Goal: Communication & Community: Answer question/provide support

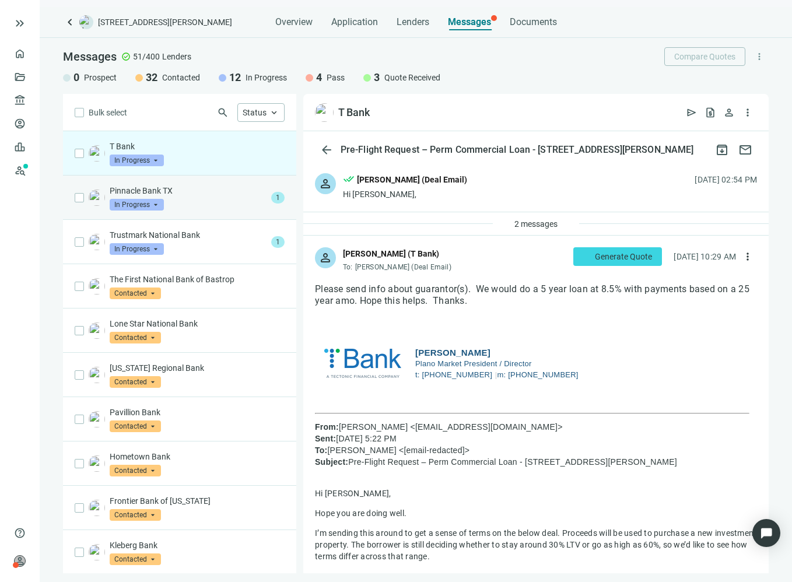
click at [212, 210] on div "Pinnacle Bank TX In Progress arrow_drop_down 1" at bounding box center [179, 197] width 233 height 44
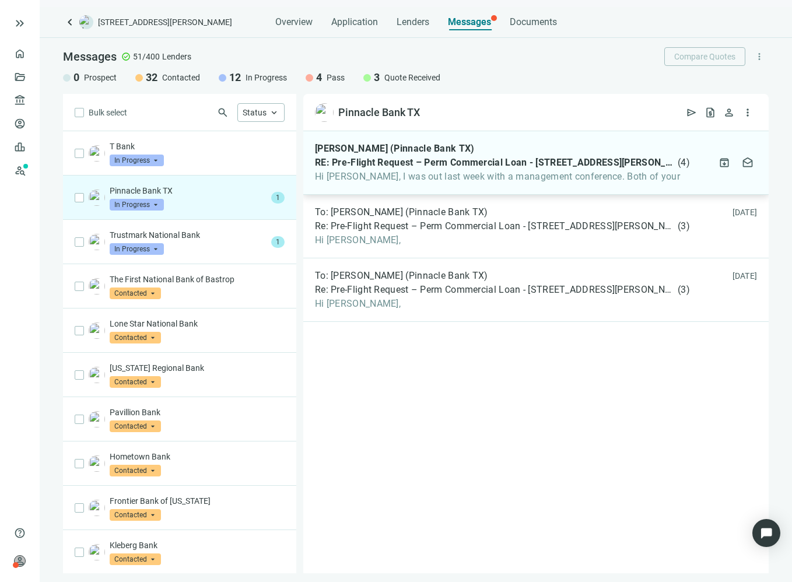
click at [407, 150] on span "[PERSON_NAME] (Pinnacle Bank TX)" at bounding box center [395, 149] width 160 height 12
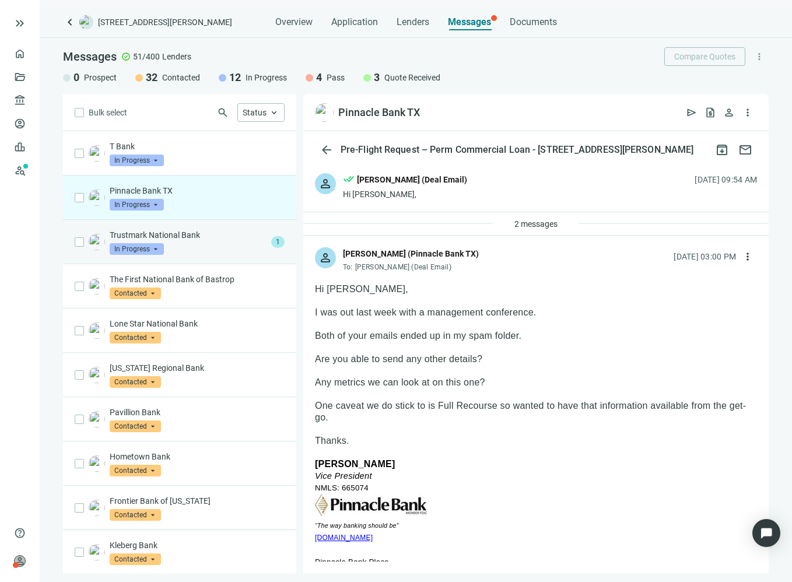
click at [206, 243] on div "Trustmark National Bank In Progress arrow_drop_down" at bounding box center [188, 242] width 157 height 26
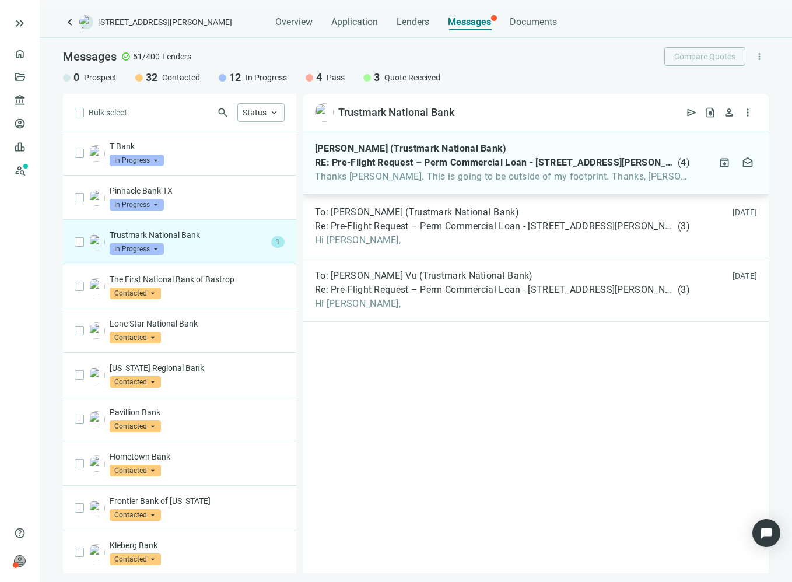
click at [443, 164] on span "RE: Pre-Flight Request – Perm Commercial Loan - [STREET_ADDRESS][PERSON_NAME]" at bounding box center [495, 163] width 360 height 12
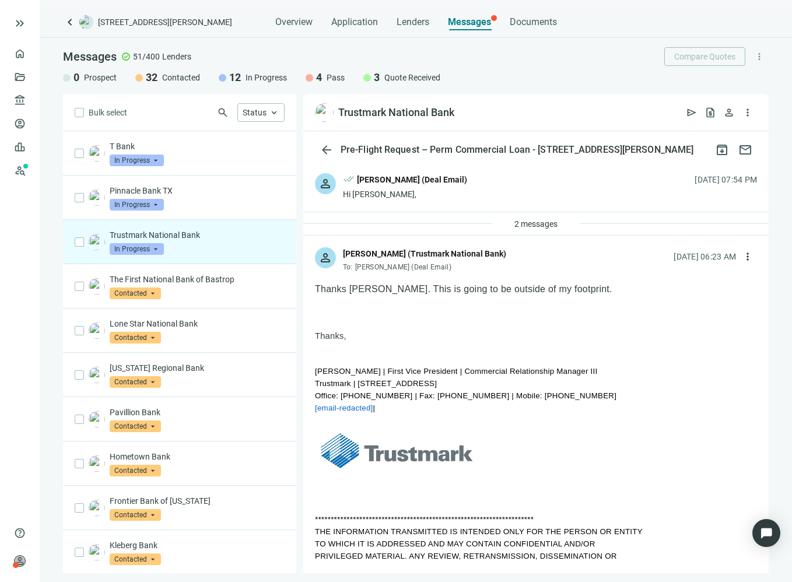
click at [133, 251] on span "In Progress" at bounding box center [137, 249] width 54 height 12
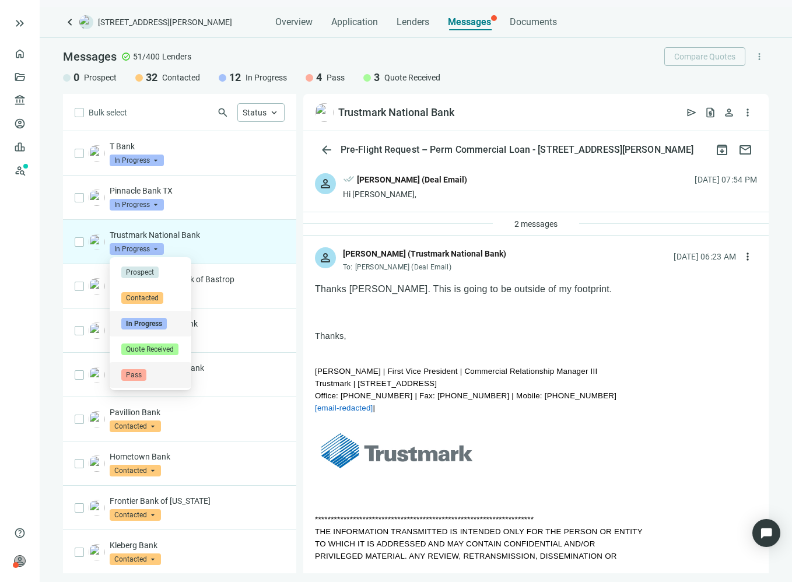
click at [145, 374] on span "Pass" at bounding box center [133, 375] width 25 height 12
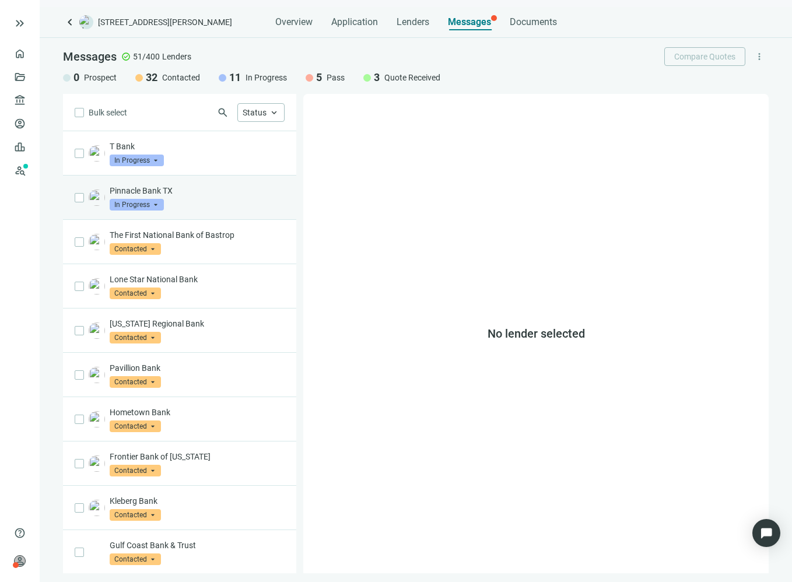
click at [196, 191] on p "Pinnacle Bank TX" at bounding box center [197, 191] width 175 height 12
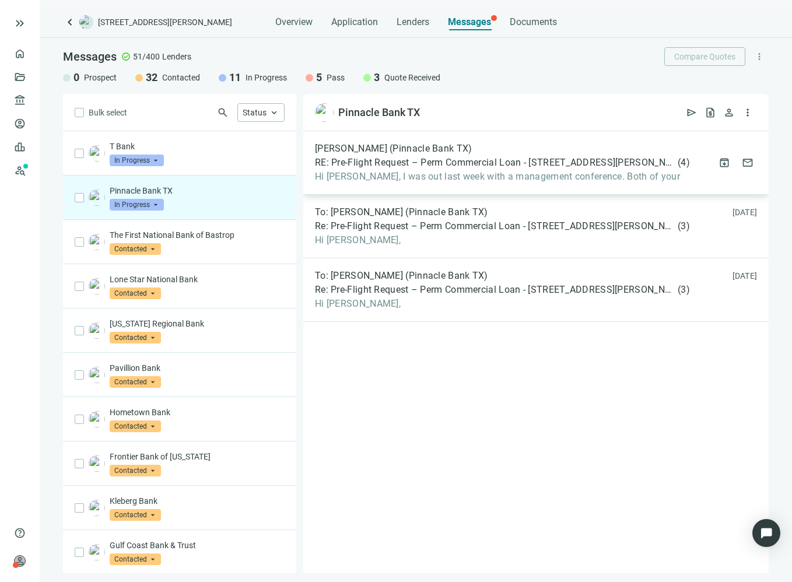
click at [443, 185] on div "[PERSON_NAME] (Pinnacle Bank TX) RE: Pre-Flight Request – Perm Commercial Loan …" at bounding box center [535, 163] width 465 height 64
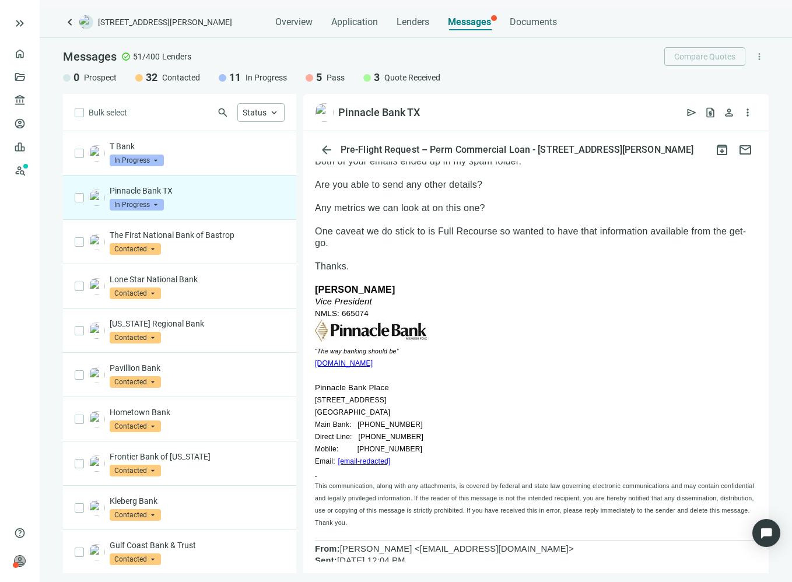
scroll to position [175, 0]
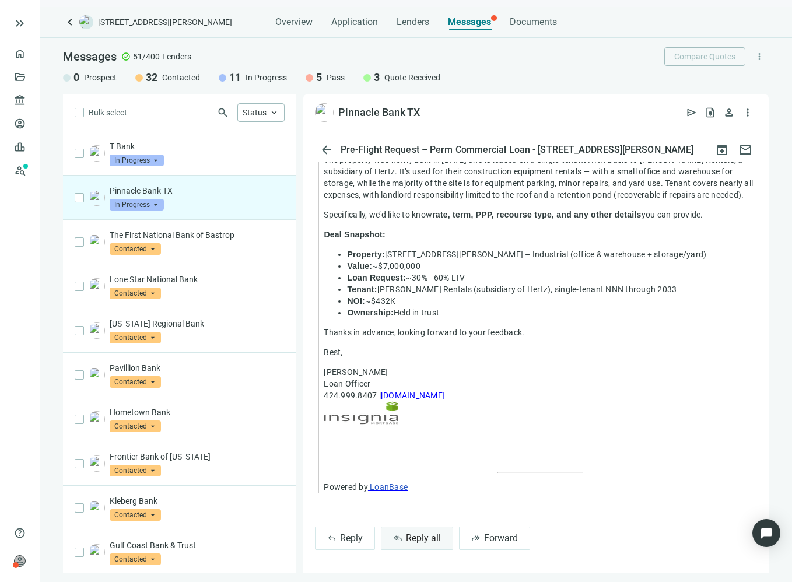
click at [412, 535] on span "Reply all" at bounding box center [423, 537] width 35 height 11
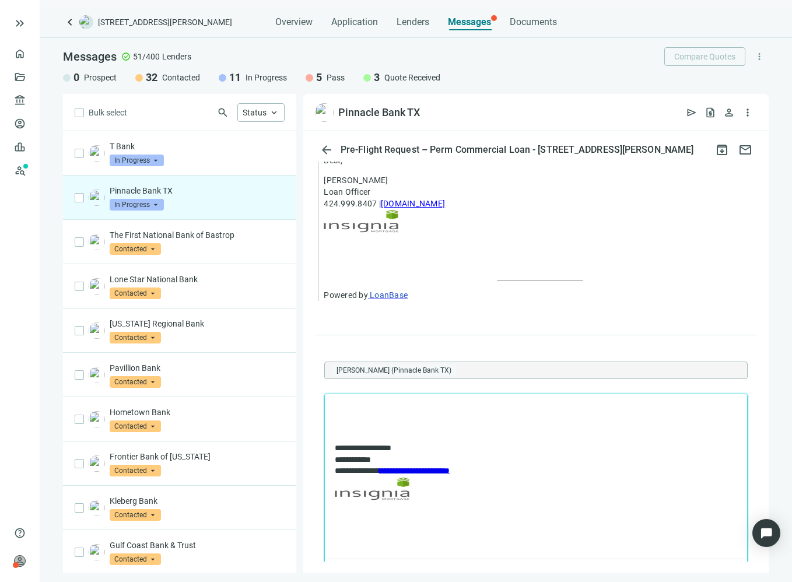
scroll to position [1179, 0]
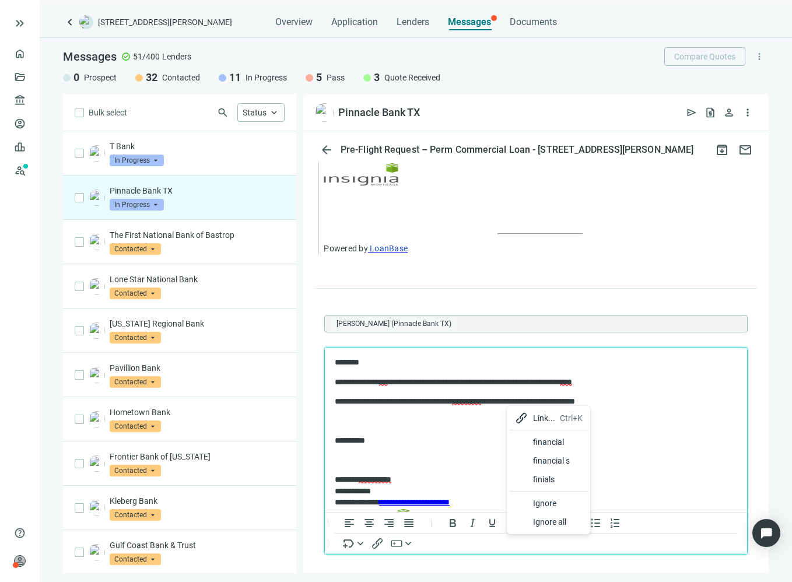
click at [535, 441] on div "financial" at bounding box center [558, 442] width 50 height 14
click at [374, 548] on icon "Insert/edit link" at bounding box center [377, 543] width 14 height 14
click at [352, 550] on icon "Insert merge tag" at bounding box center [349, 543] width 14 height 14
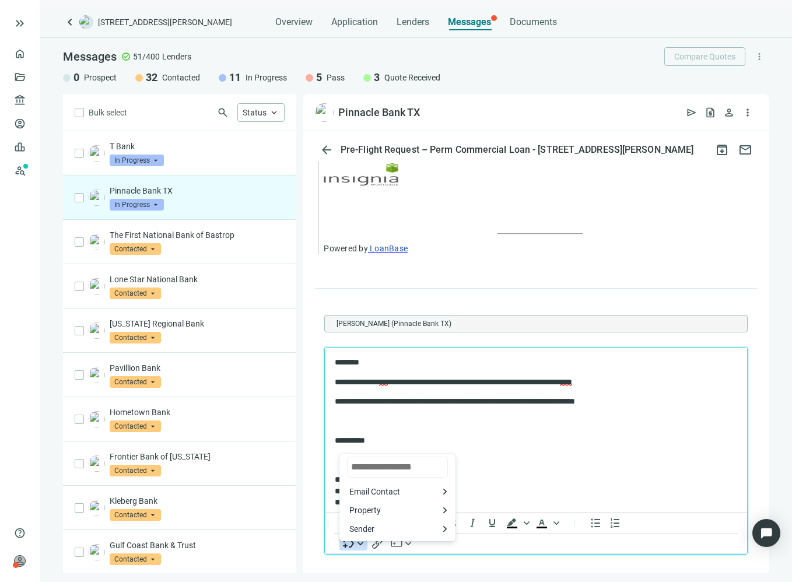
click at [352, 550] on icon "Insert merge tag" at bounding box center [349, 543] width 14 height 14
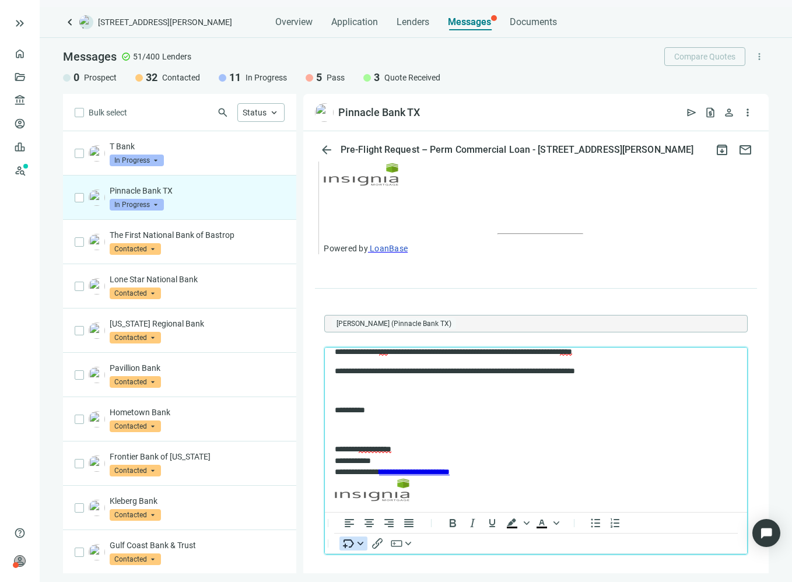
scroll to position [33, 0]
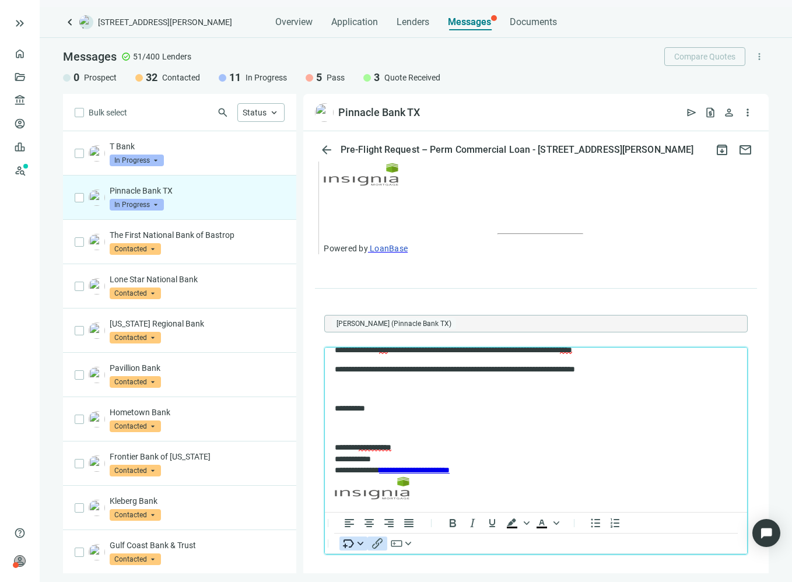
click at [371, 548] on icon "Insert/edit link" at bounding box center [377, 543] width 14 height 14
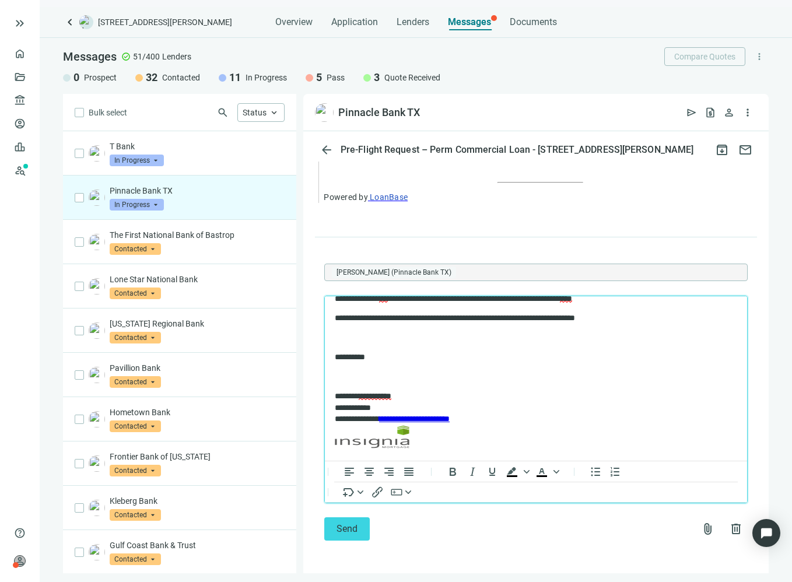
scroll to position [1236, 0]
click at [701, 528] on span "attach_file" at bounding box center [708, 529] width 14 height 14
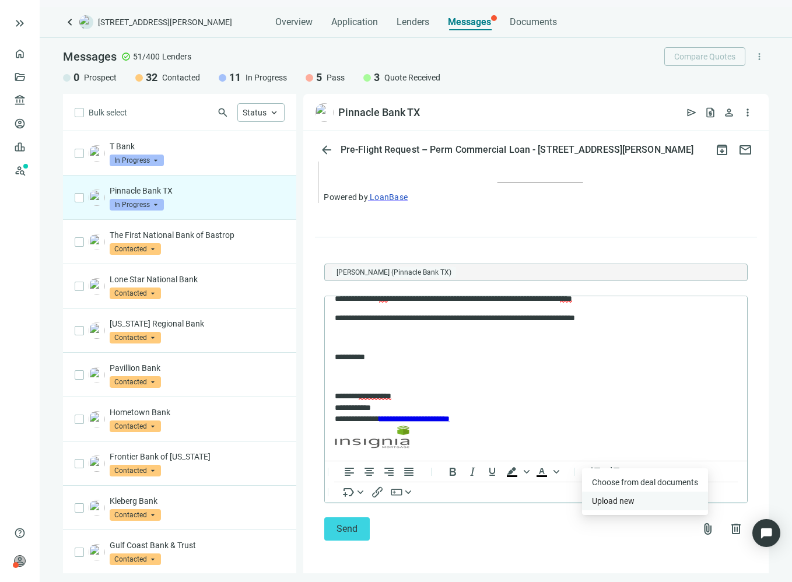
click at [634, 505] on button "Upload new" at bounding box center [645, 500] width 126 height 19
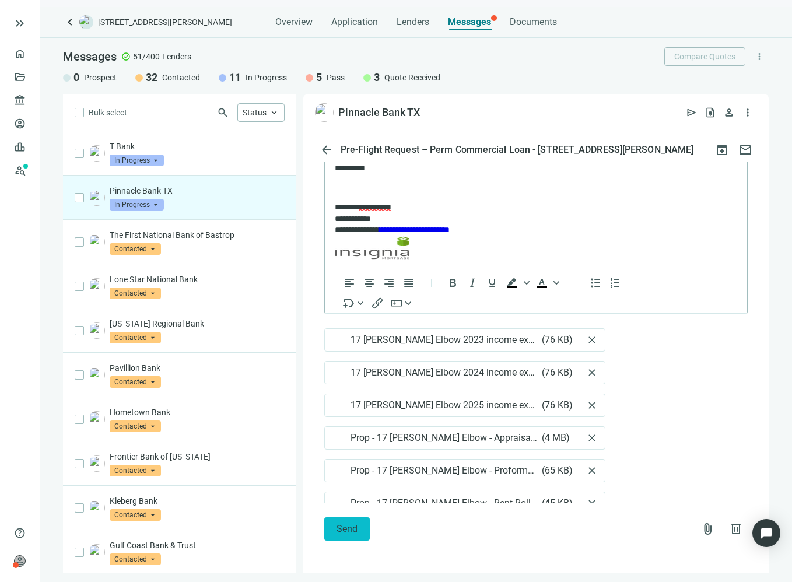
click at [347, 528] on span "Send" at bounding box center [346, 528] width 21 height 11
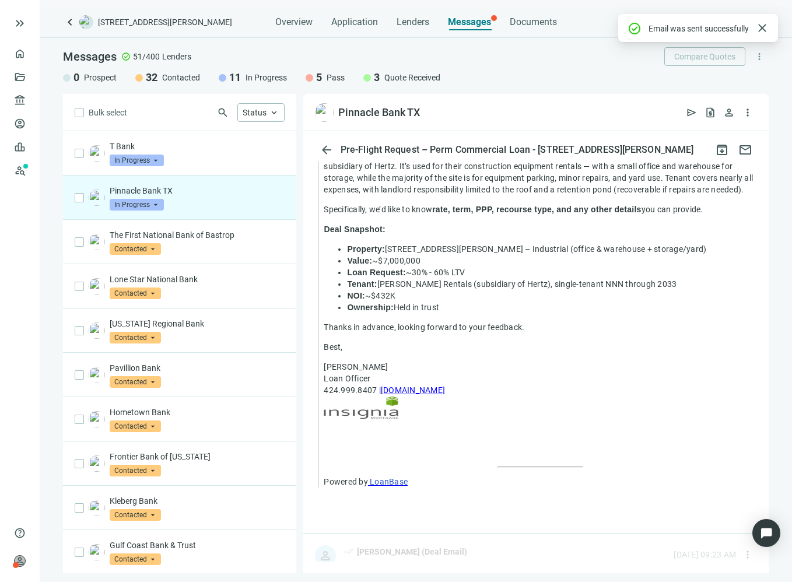
scroll to position [1425, 0]
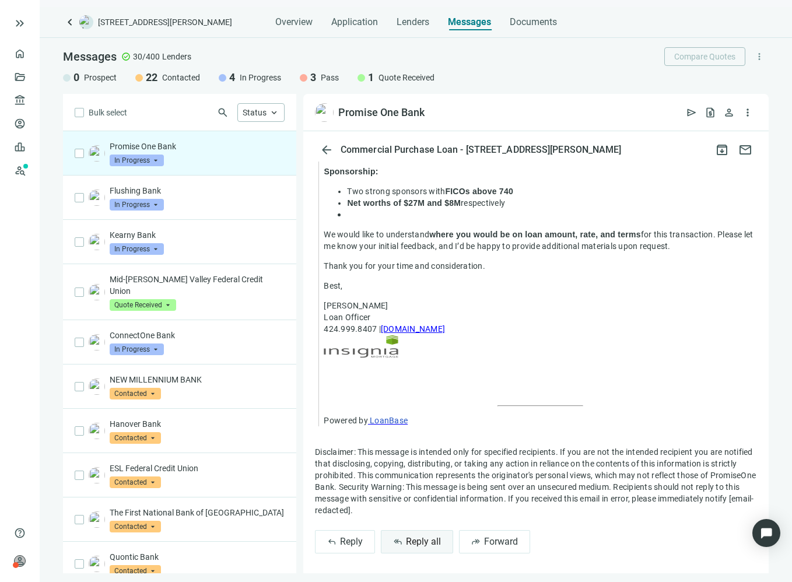
click at [405, 532] on button "reply_all Reply all" at bounding box center [417, 541] width 72 height 23
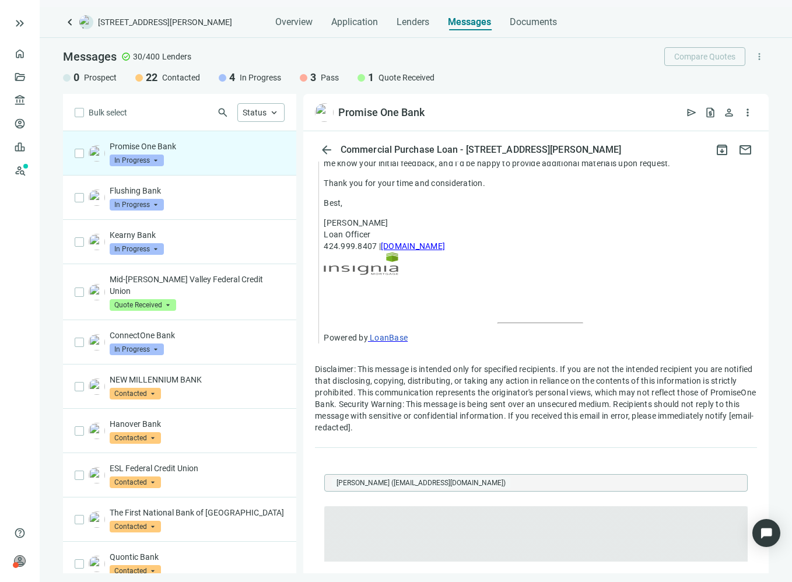
scroll to position [1236, 0]
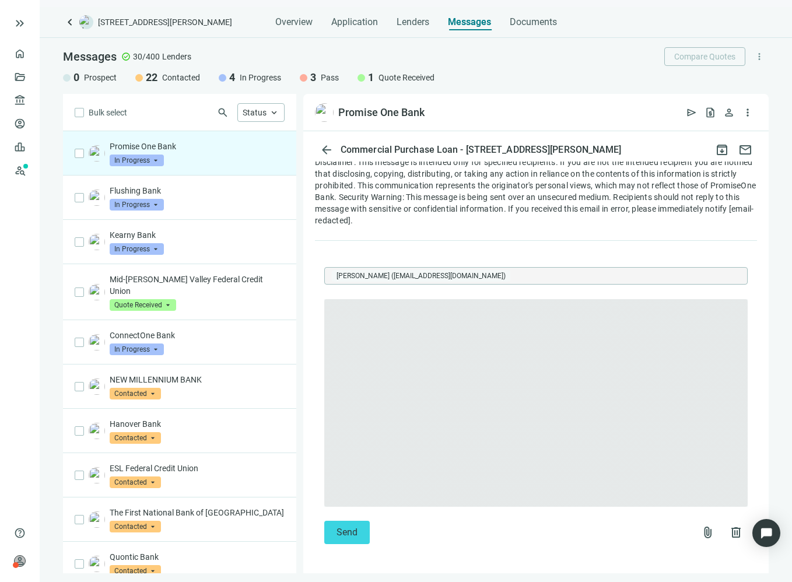
type textarea "**********"
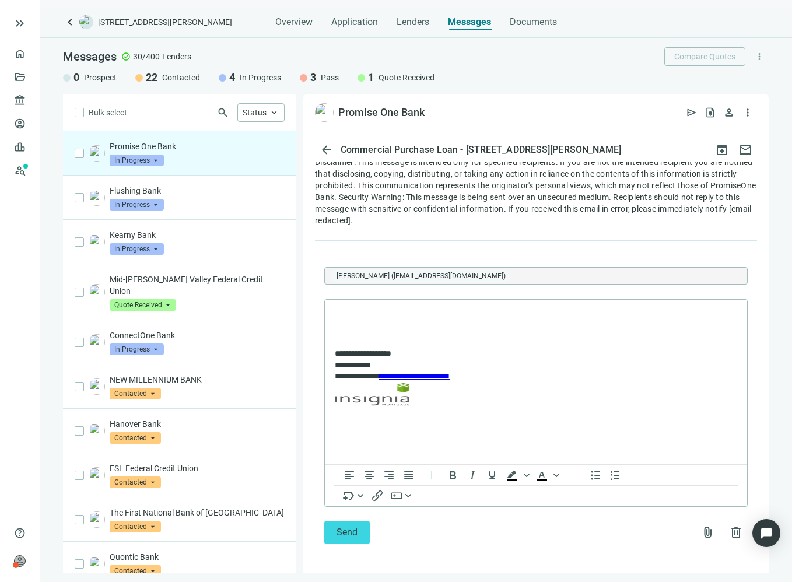
scroll to position [0, 0]
click at [426, 323] on body "**********" at bounding box center [535, 358] width 403 height 100
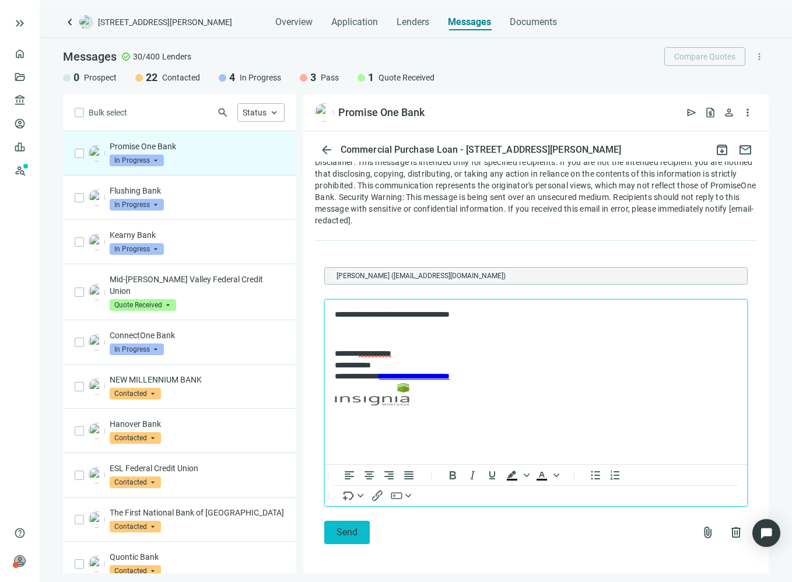
click at [362, 531] on button "Send" at bounding box center [346, 532] width 45 height 23
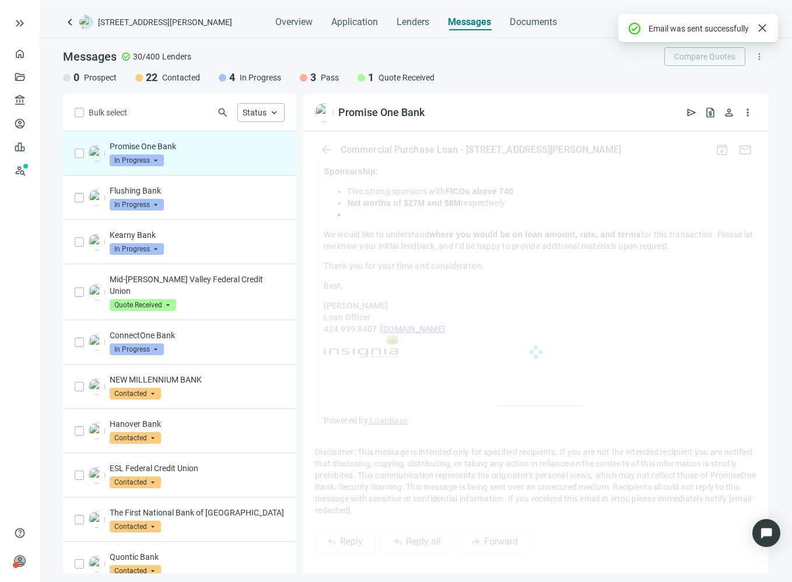
scroll to position [1199, 0]
